Goal: Information Seeking & Learning: Learn about a topic

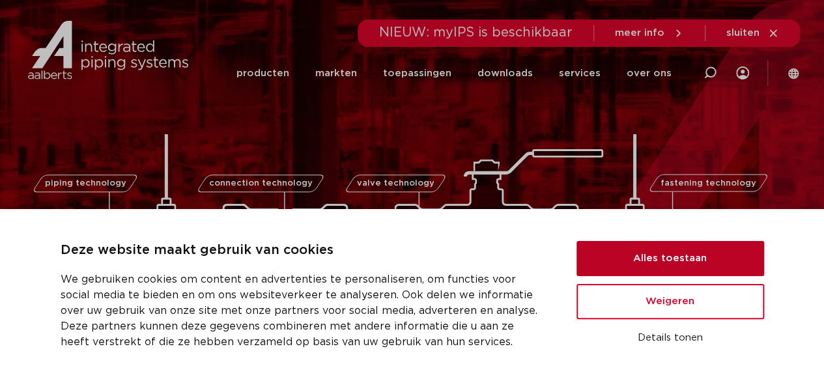
click at [664, 253] on button "Alles toestaan" at bounding box center [670, 258] width 188 height 35
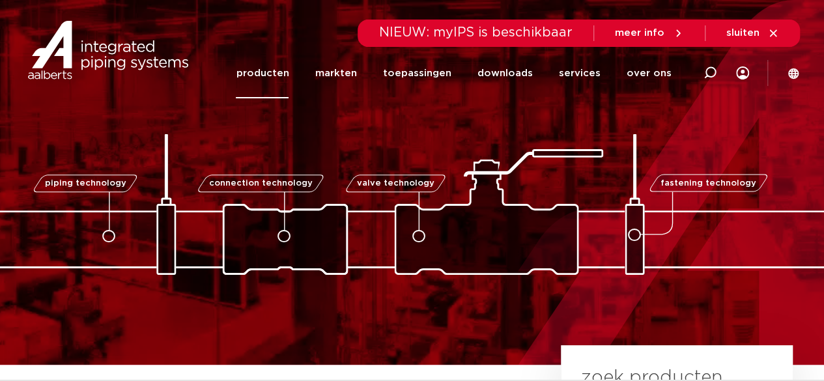
click at [277, 72] on link "producten" at bounding box center [262, 73] width 53 height 50
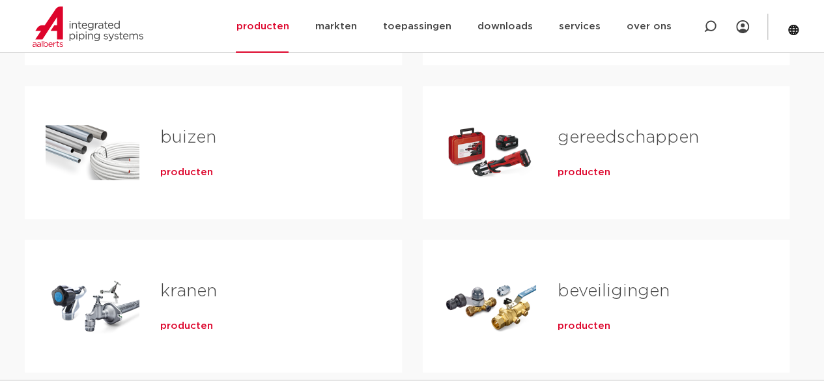
scroll to position [391, 0]
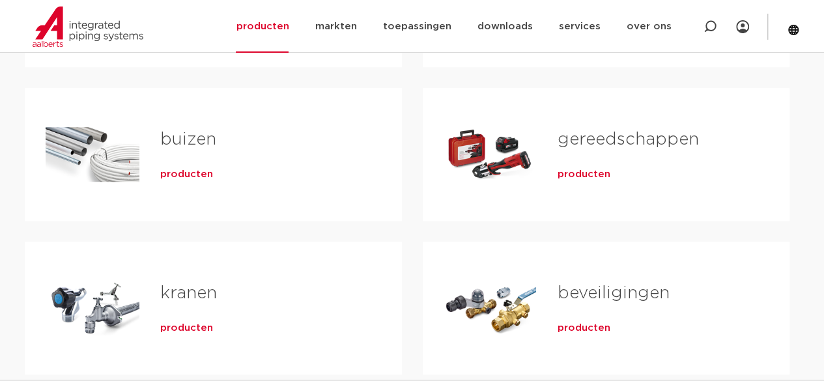
click at [582, 332] on span "producten" at bounding box center [583, 328] width 53 height 13
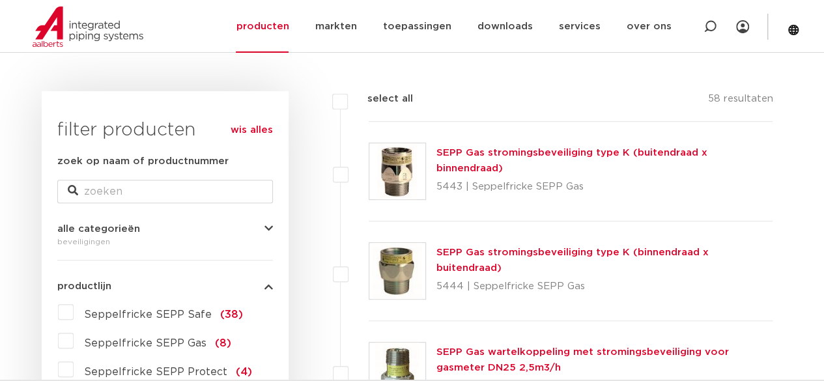
scroll to position [130, 0]
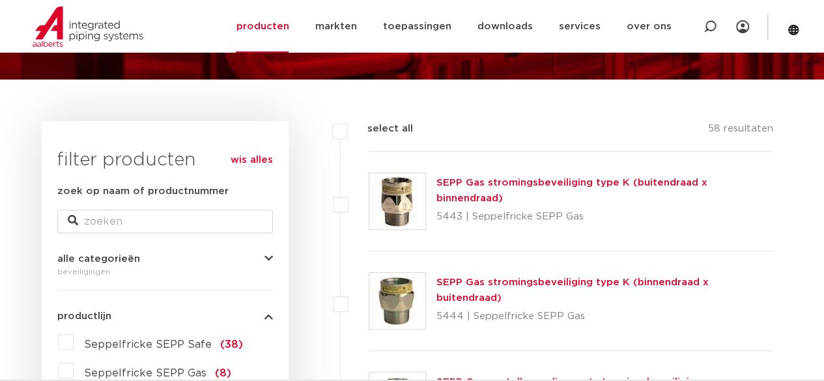
click at [145, 266] on div "beveiligingen" at bounding box center [165, 272] width 216 height 16
click at [268, 257] on icon "button" at bounding box center [268, 259] width 8 height 10
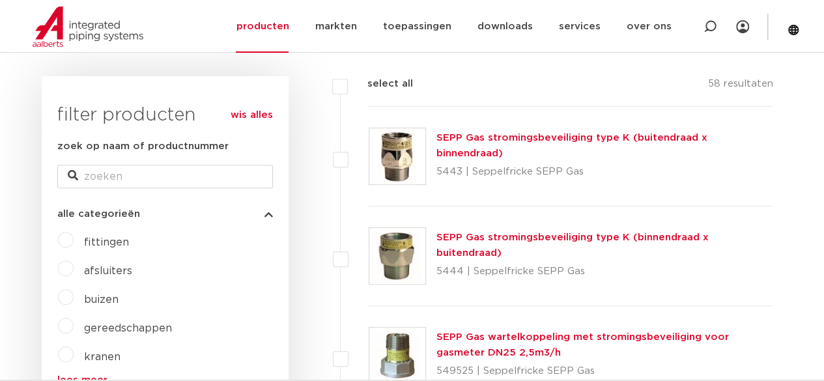
scroll to position [195, 0]
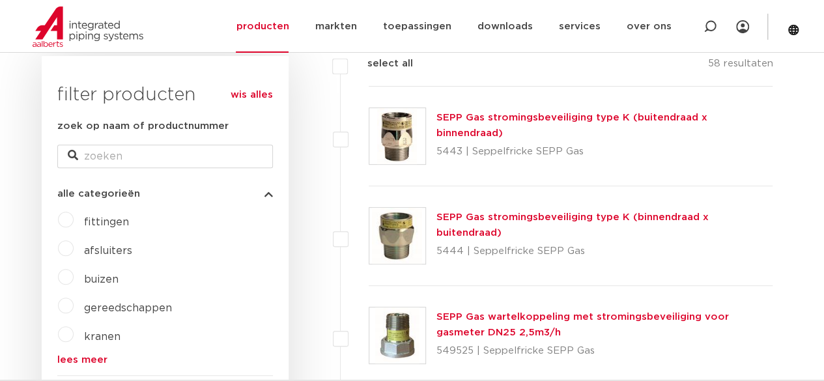
click at [74, 334] on label "kranen" at bounding box center [97, 334] width 47 height 21
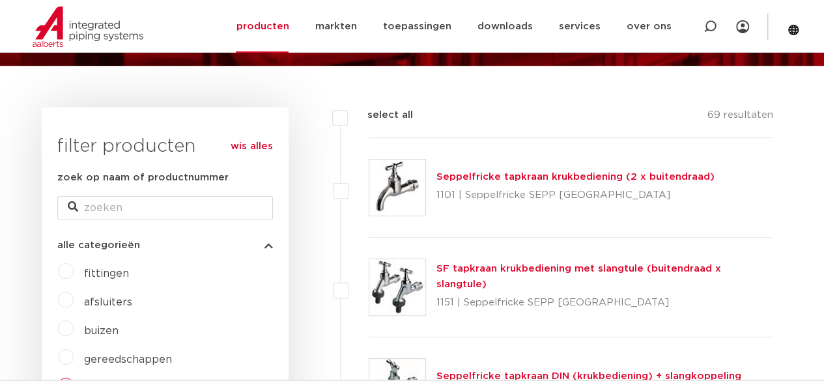
scroll to position [209, 0]
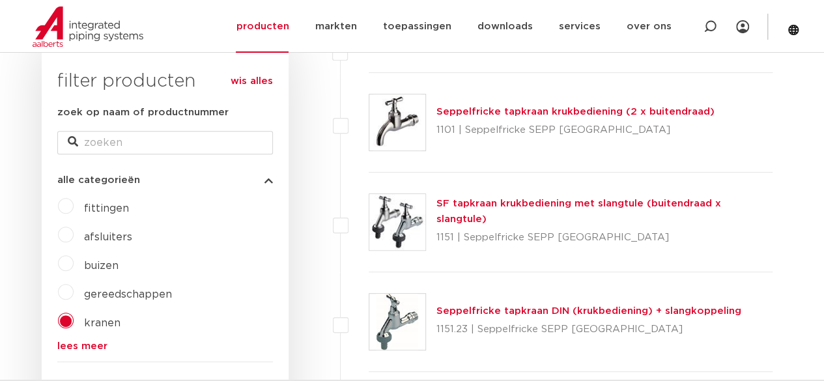
click at [74, 316] on label "kranen" at bounding box center [97, 320] width 47 height 21
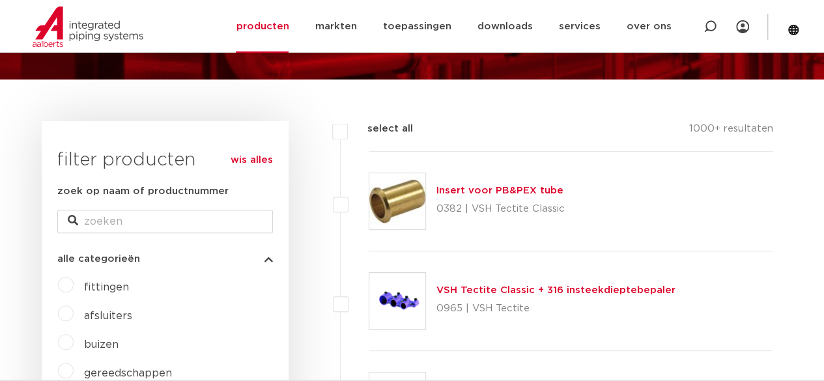
click at [74, 313] on label "afsluiters" at bounding box center [103, 313] width 59 height 21
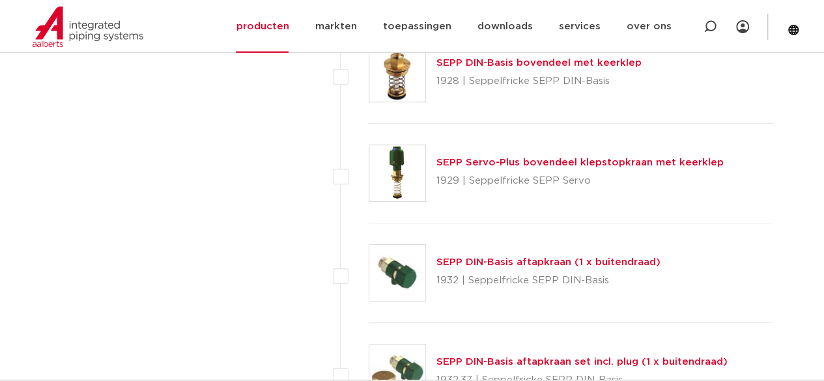
scroll to position [2670, 0]
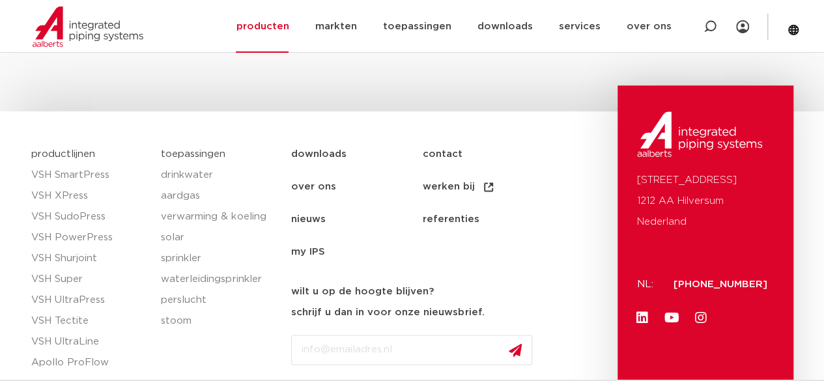
scroll to position [782, 0]
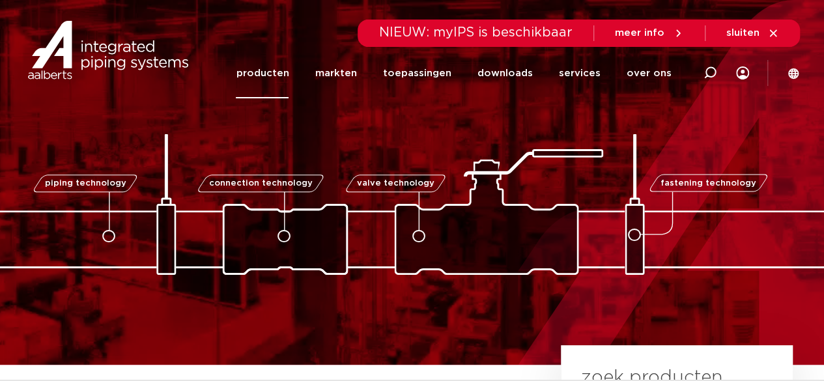
click at [260, 72] on link "producten" at bounding box center [262, 73] width 53 height 50
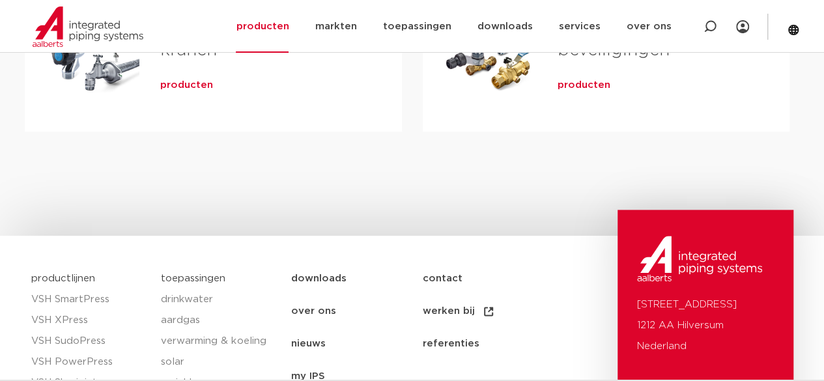
scroll to position [651, 0]
